Goal: Task Accomplishment & Management: Complete application form

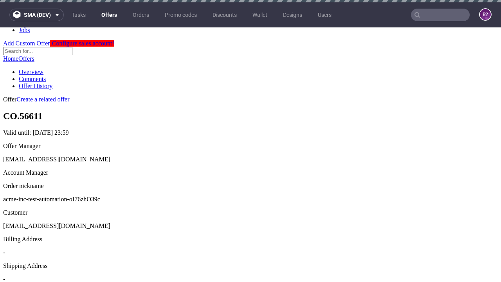
scroll to position [2, 0]
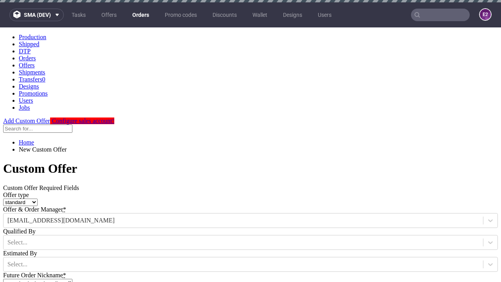
type input "acme-inc-test-automation-oI76zhO39c"
type input "2025-08-29"
type input "e2e-user-We5Sq41rtg@test.com"
select select "gb"
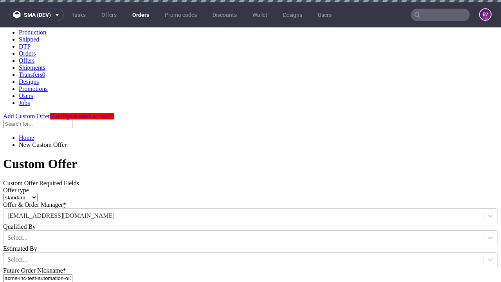
scroll to position [2, 0]
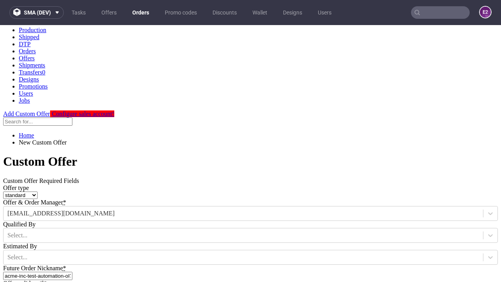
type input "e2e-user-We5Sq41rtg@test.com"
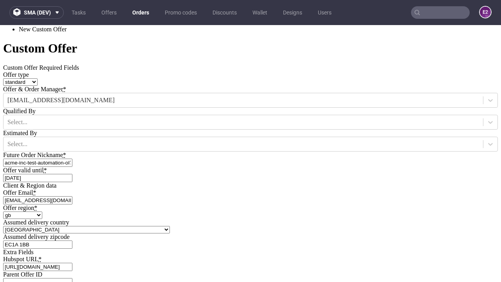
type input "[URL][DOMAIN_NAME]"
type input "Please wait..."
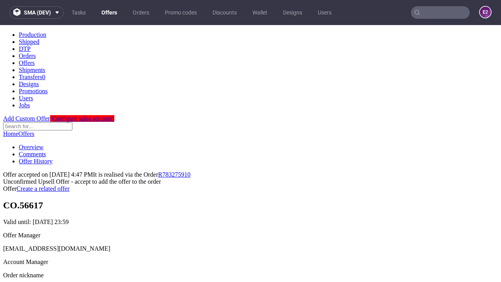
scroll to position [120, 0]
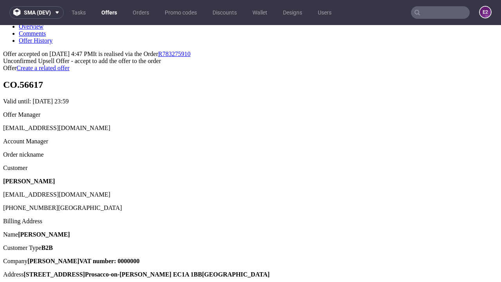
type input "In progress..."
